Goal: Find specific page/section: Find specific page/section

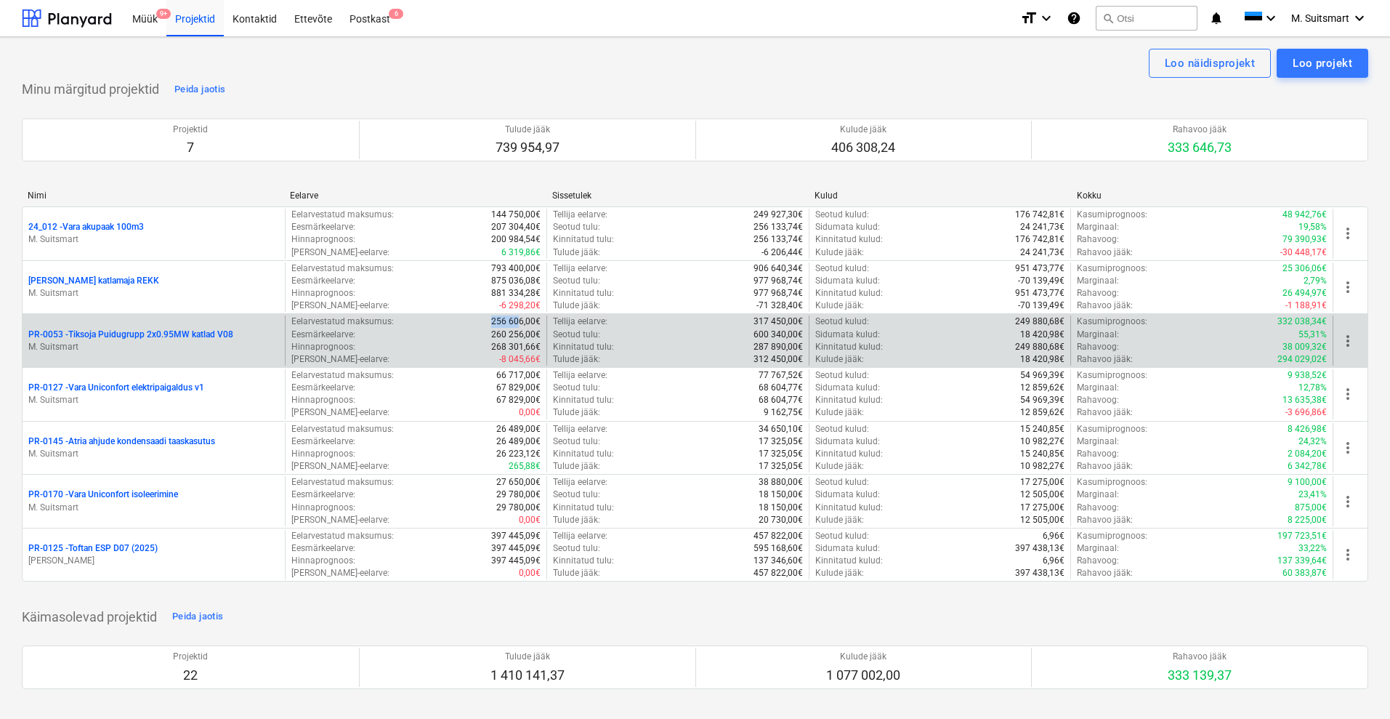
drag, startPoint x: 520, startPoint y: 321, endPoint x: 465, endPoint y: 320, distance: 55.2
click at [465, 320] on div "Eelarvestatud maksumus : 256 606,00€" at bounding box center [416, 321] width 250 height 12
copy p "256 60"
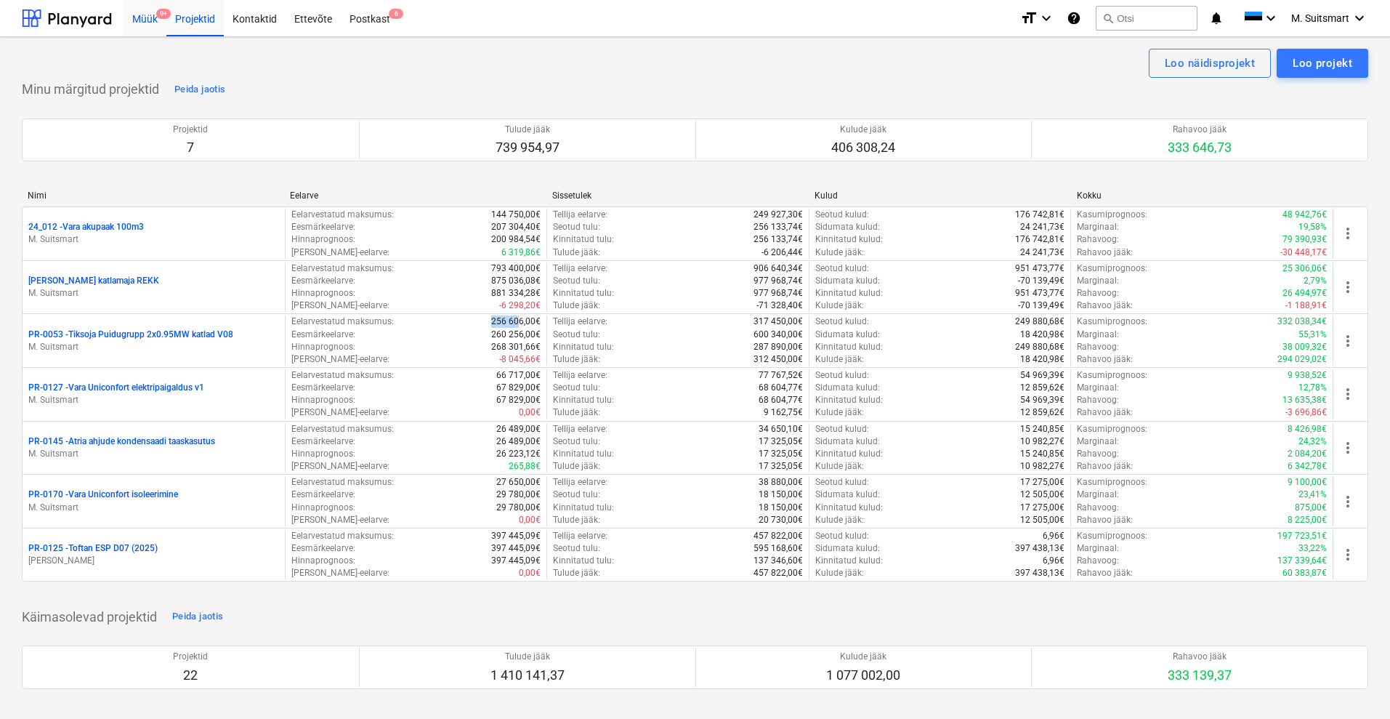
click at [140, 22] on div "Müük 9+" at bounding box center [145, 17] width 43 height 37
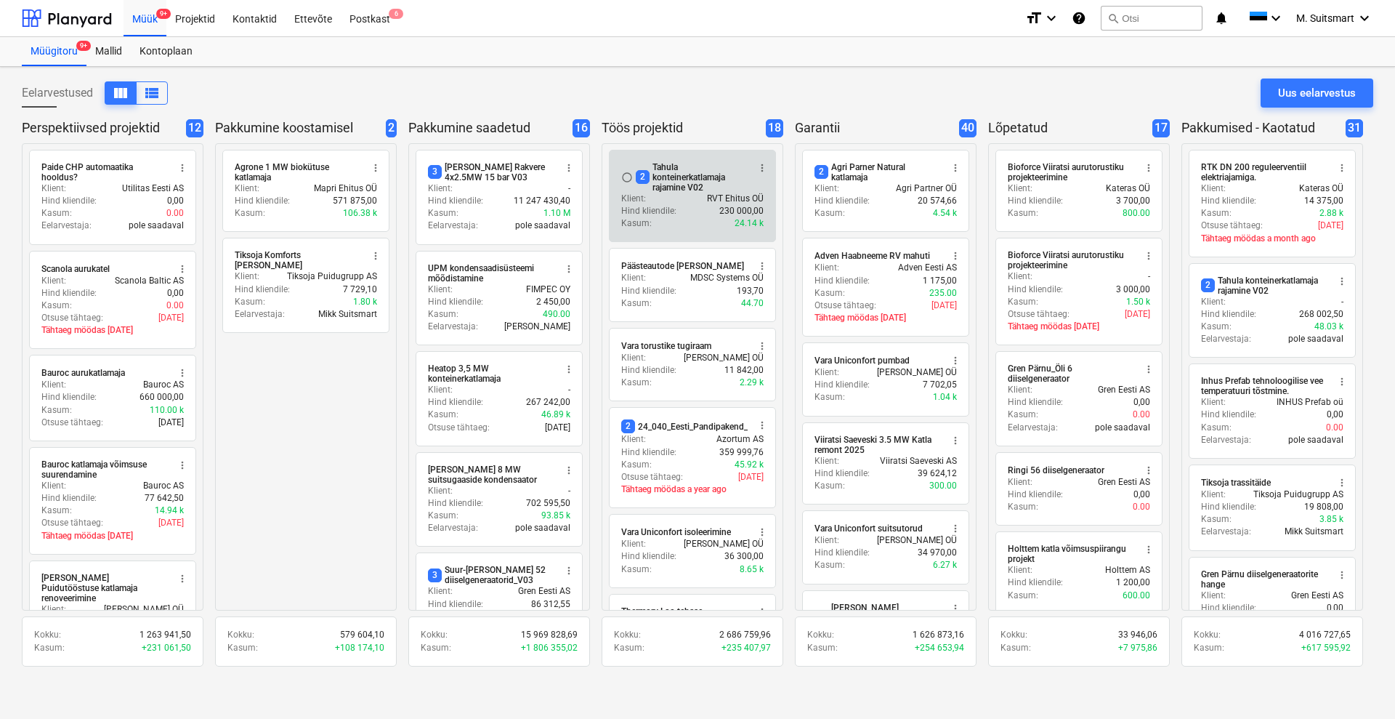
click at [673, 177] on div "2 Tahula konteinerkatlamaja rajamine V02" at bounding box center [692, 177] width 112 height 31
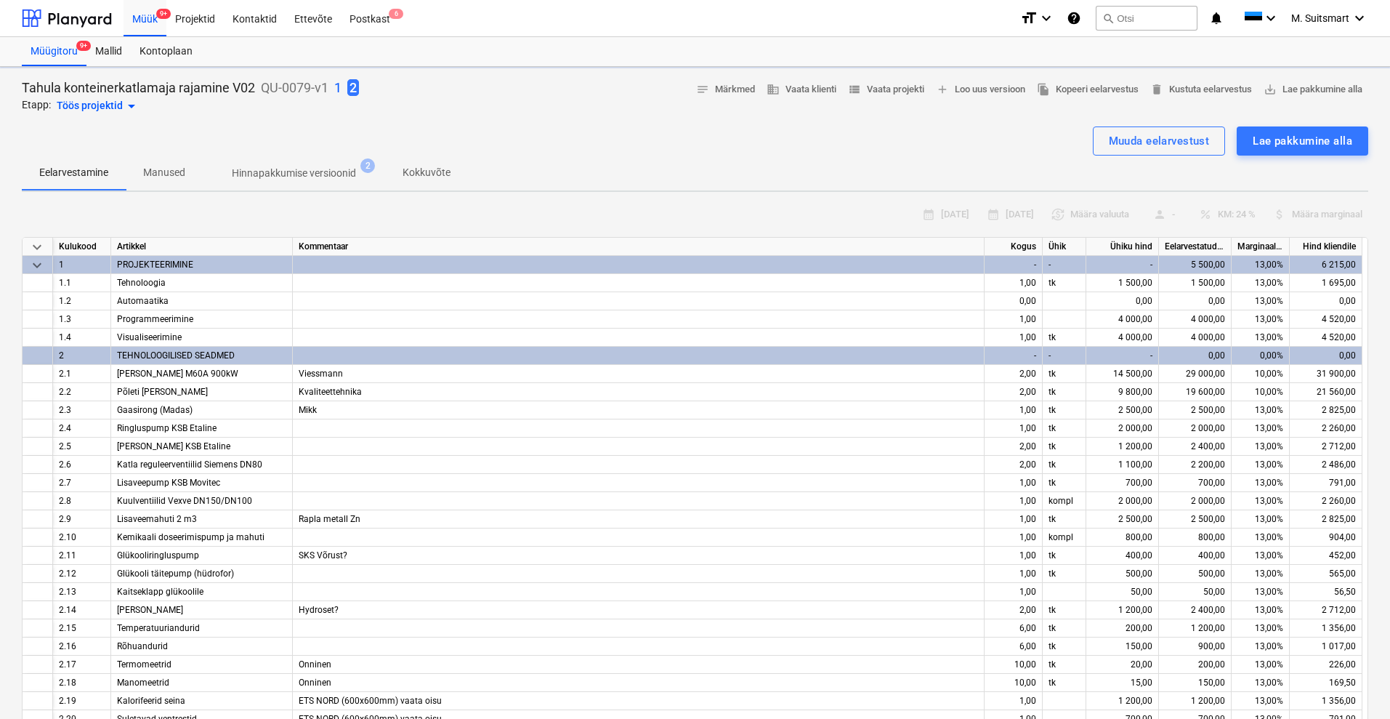
type textarea "x"
click at [900, 89] on span "view_list Vaata projekti" at bounding box center [886, 89] width 76 height 17
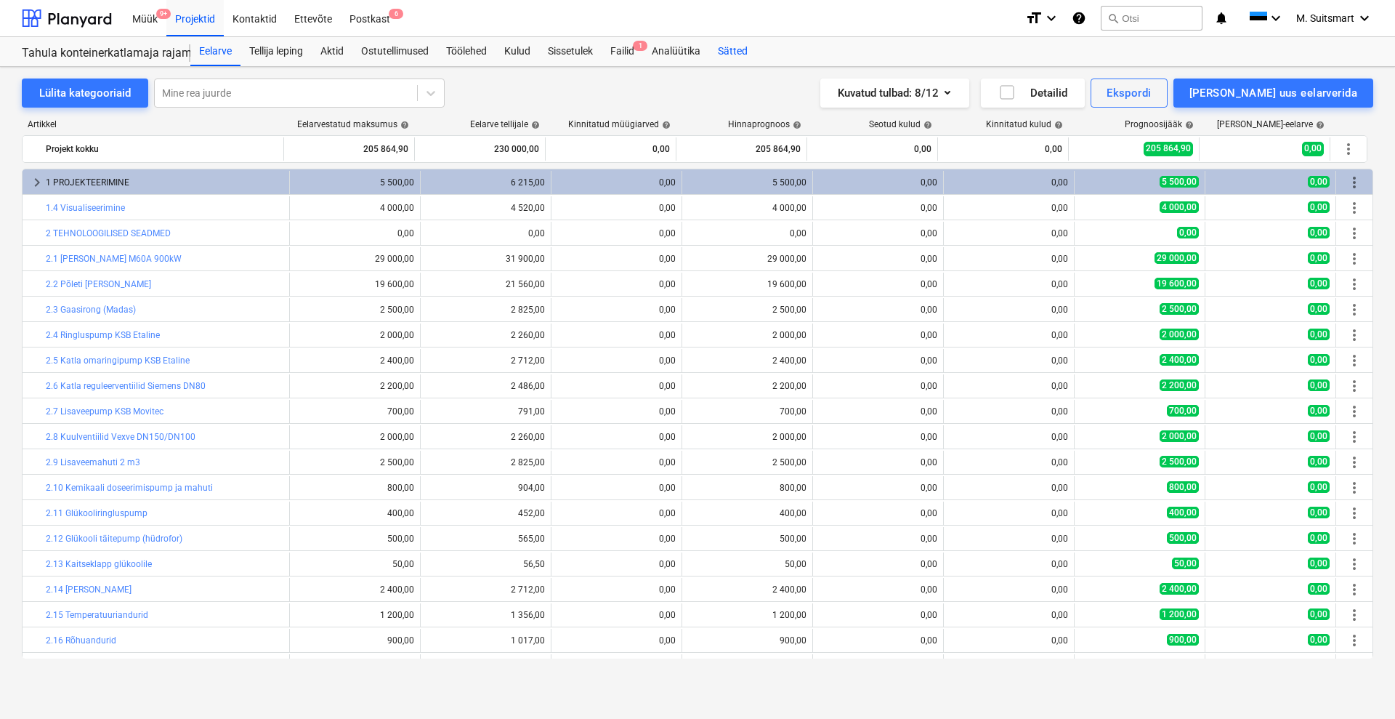
click at [734, 52] on div "Sätted" at bounding box center [732, 51] width 47 height 29
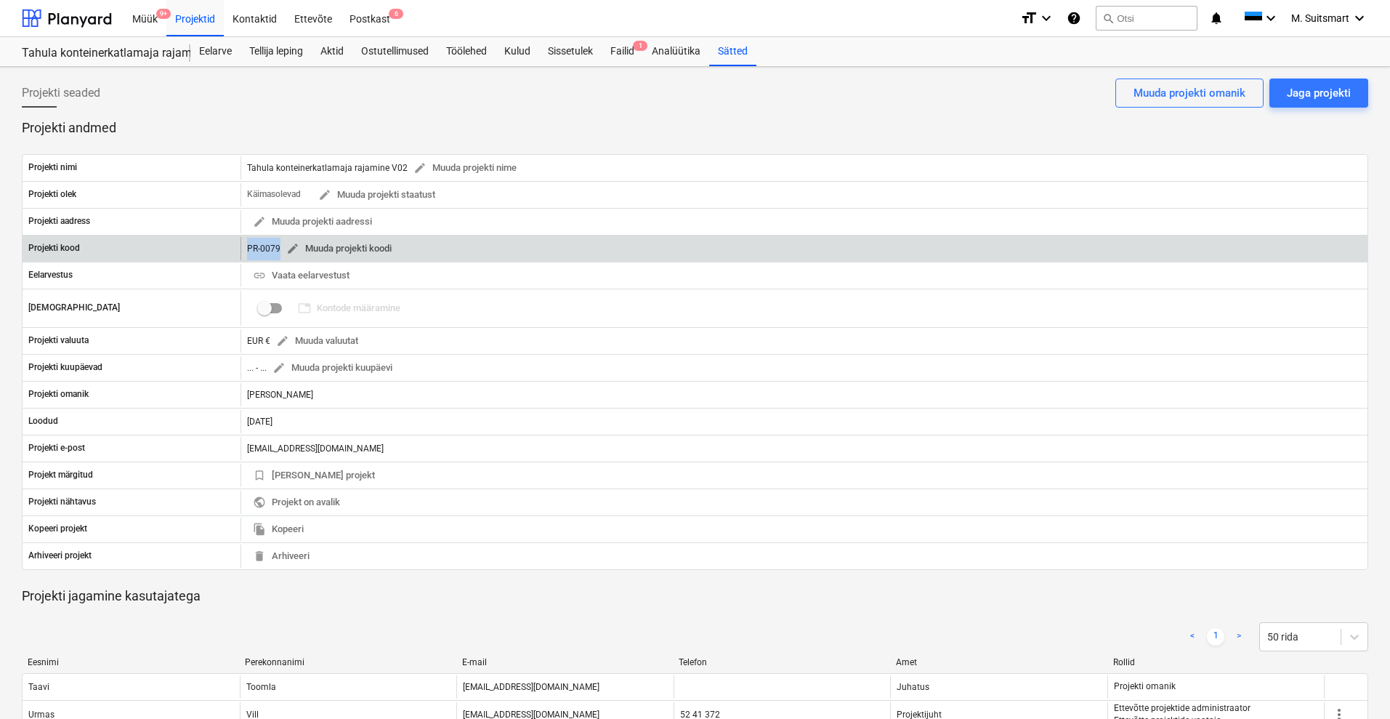
drag, startPoint x: 249, startPoint y: 246, endPoint x: 282, endPoint y: 249, distance: 32.8
click at [282, 249] on div "Projekti kood PR-0079 edit Muuda projekti koodi" at bounding box center [695, 248] width 1345 height 23
copy div "PR-0079 edit Muuda projekti koodi"
